Goal: Complete application form

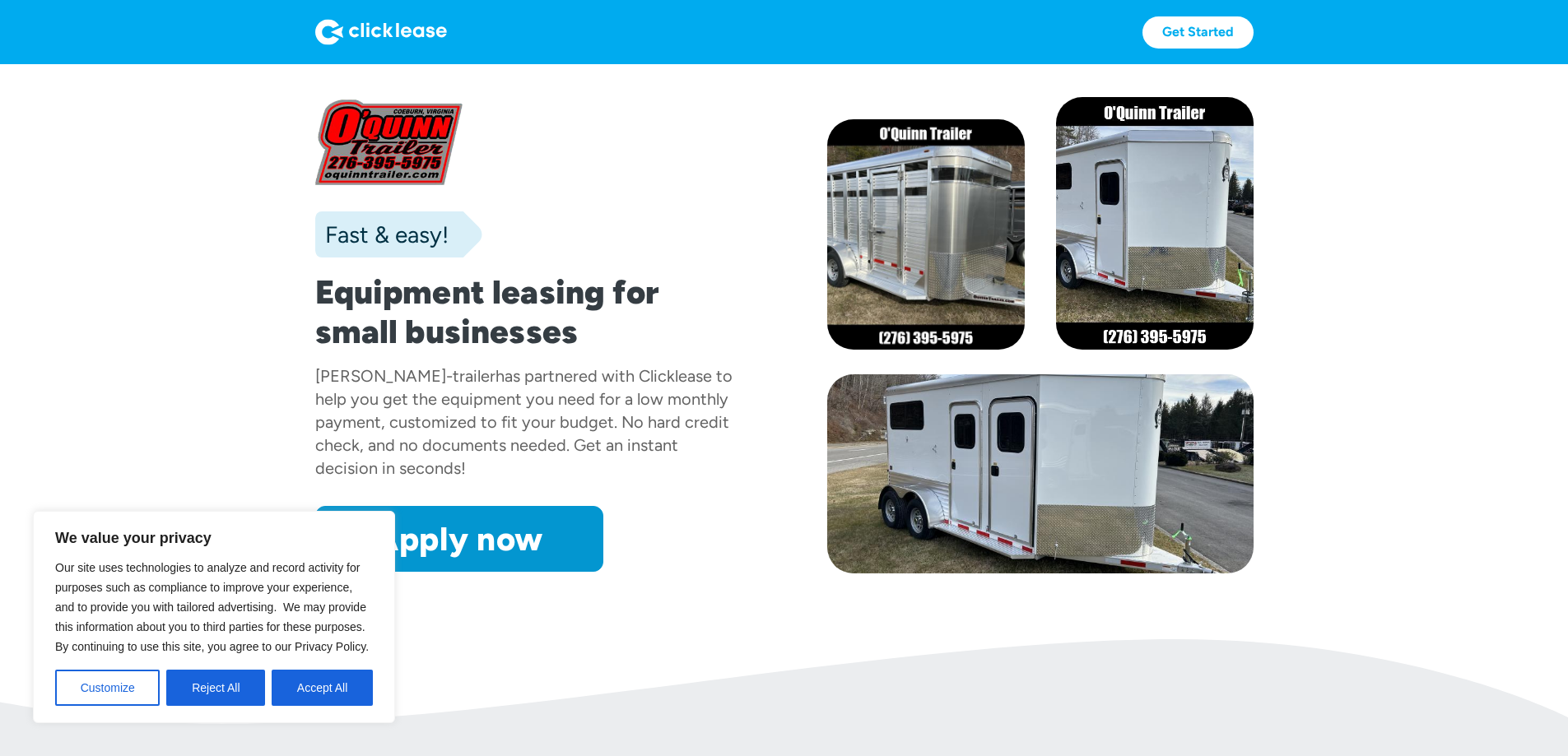
click at [634, 572] on div "Apply now Apply now" at bounding box center [528, 539] width 426 height 65
click at [305, 694] on button "Accept All" at bounding box center [323, 688] width 101 height 36
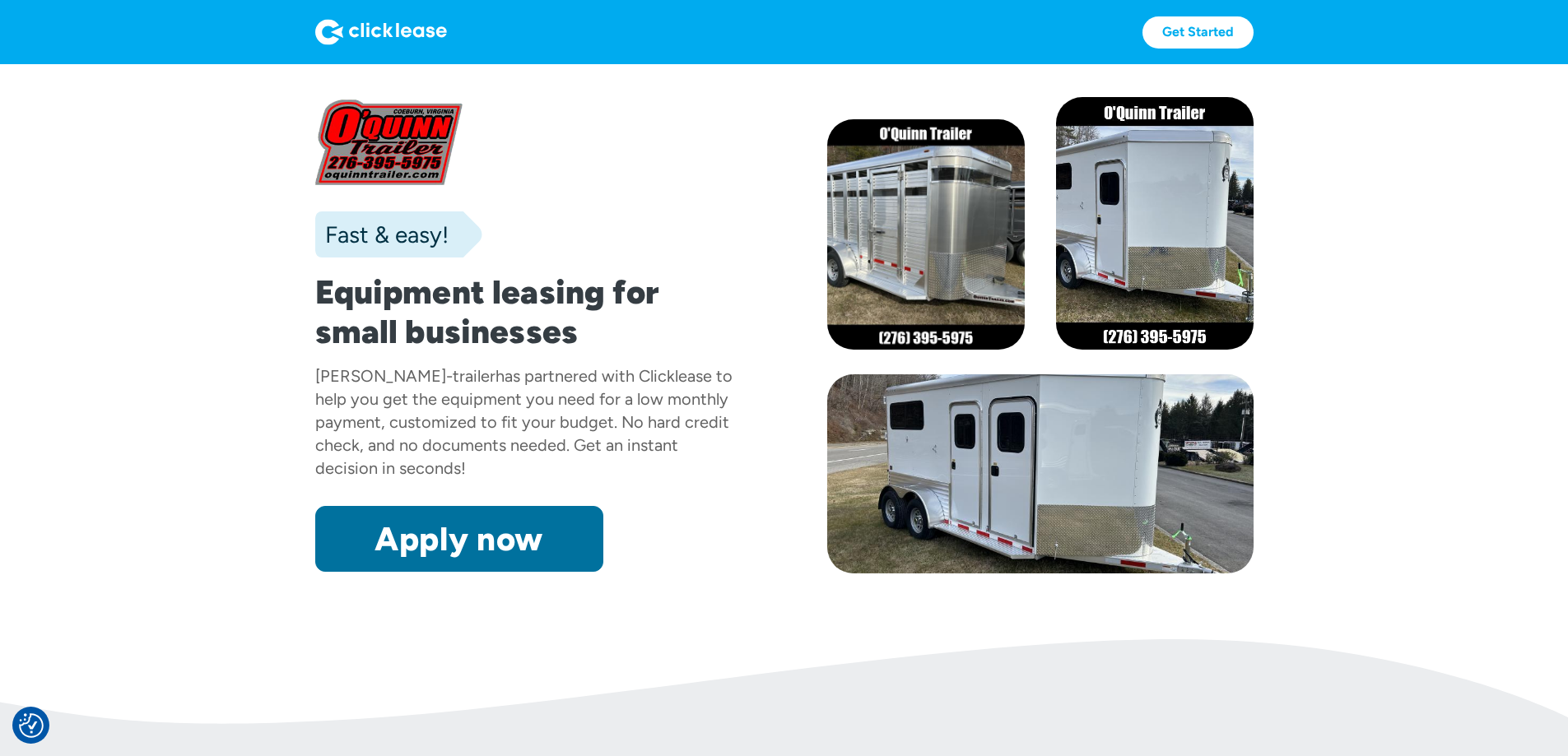
click at [334, 572] on link "Apply now" at bounding box center [459, 539] width 288 height 65
